Goal: Task Accomplishment & Management: Manage account settings

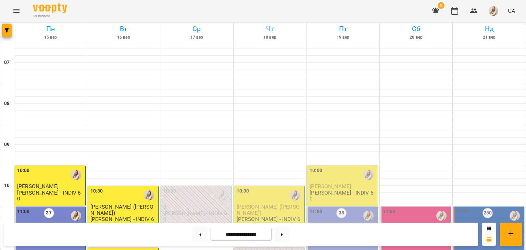
scroll to position [239, 0]
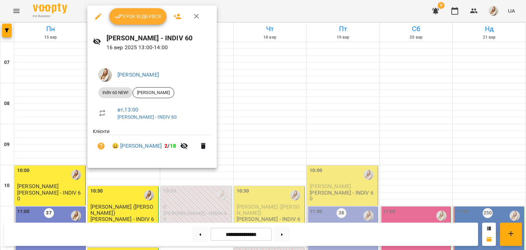
click at [149, 17] on span "Урок відбувся" at bounding box center [138, 16] width 47 height 8
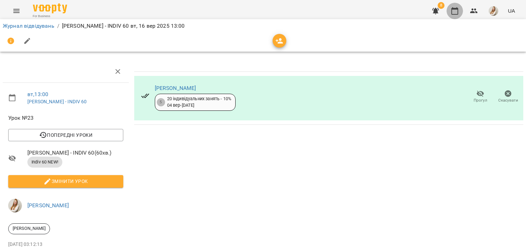
click at [456, 11] on icon "button" at bounding box center [454, 11] width 8 height 8
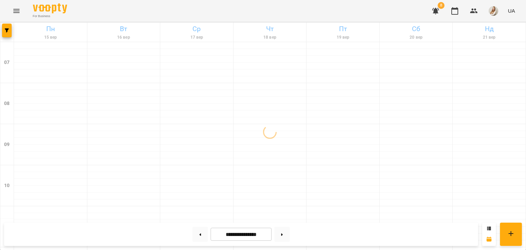
click at [440, 4] on span "8" at bounding box center [440, 5] width 7 height 7
click at [437, 9] on icon "button" at bounding box center [435, 11] width 8 height 8
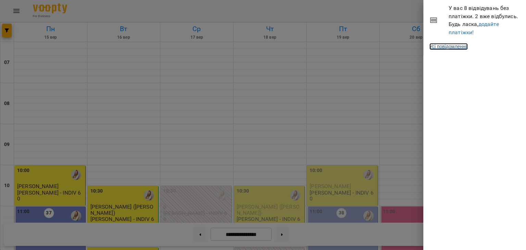
click at [449, 50] on link "Усі повідомлення" at bounding box center [448, 46] width 38 height 7
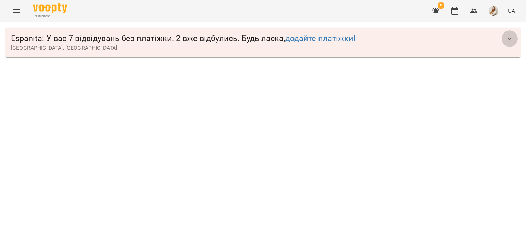
click at [511, 41] on icon "button" at bounding box center [509, 39] width 8 height 8
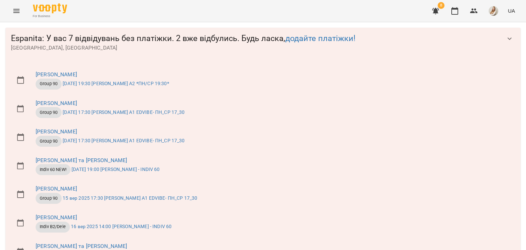
click at [452, 19] on div "8 UA" at bounding box center [472, 11] width 90 height 18
click at [454, 13] on icon "button" at bounding box center [454, 11] width 8 height 8
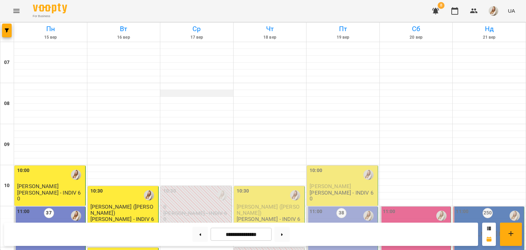
scroll to position [362, 0]
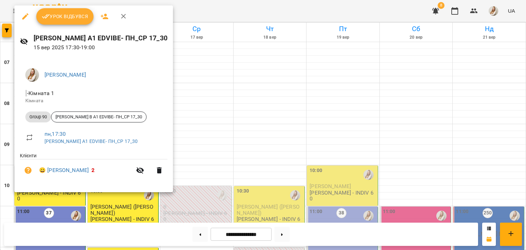
click at [226, 5] on div at bounding box center [263, 125] width 526 height 250
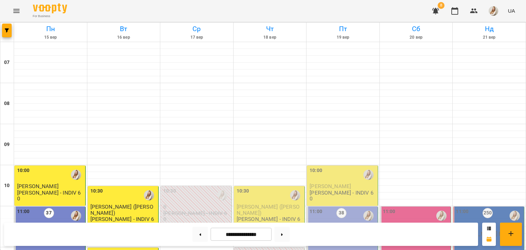
scroll to position [201, 0]
click at [222, 9] on div "For Business 8 UA" at bounding box center [263, 11] width 526 height 22
click at [225, 16] on div "For Business 8 UA" at bounding box center [263, 11] width 526 height 22
click at [231, 12] on div "For Business 8 UA" at bounding box center [263, 11] width 526 height 22
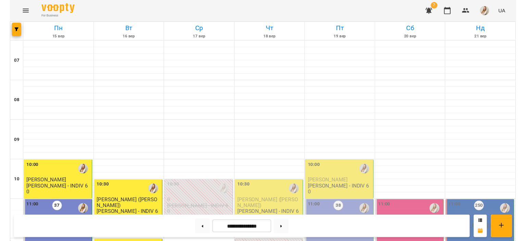
scroll to position [224, 0]
